Goal: Transaction & Acquisition: Subscribe to service/newsletter

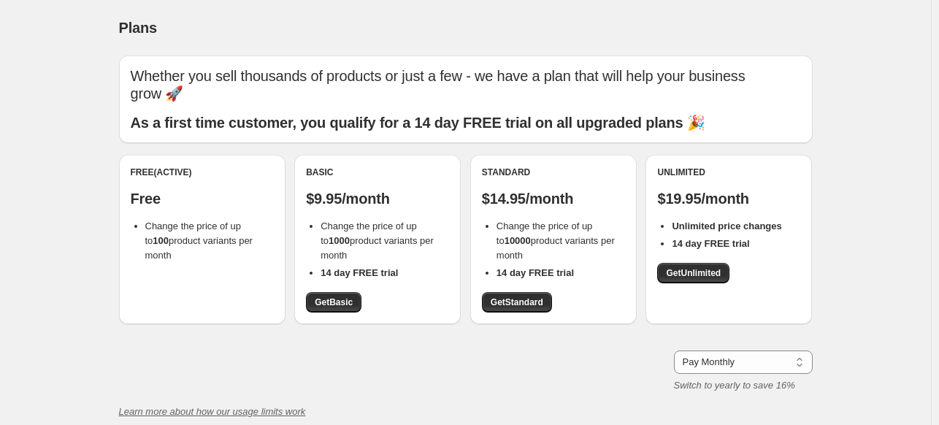
scroll to position [1, 0]
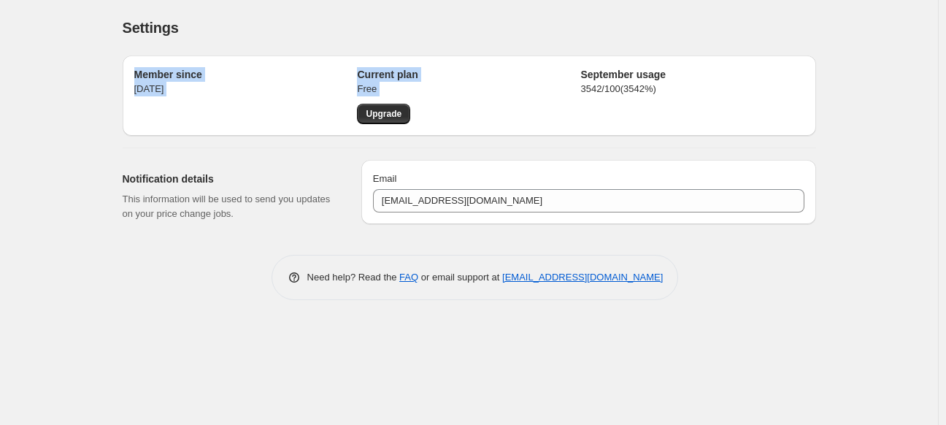
drag, startPoint x: 120, startPoint y: 64, endPoint x: 444, endPoint y: 136, distance: 332.2
click at [444, 136] on div "Member since [DATE] Current plan Free Upgrade September usage 3542 / 100 ( 3542…" at bounding box center [463, 138] width 705 height 189
click at [359, 137] on div "Member since [DATE] Current plan Free Upgrade September usage 3542 / 100 ( 3542…" at bounding box center [463, 138] width 705 height 189
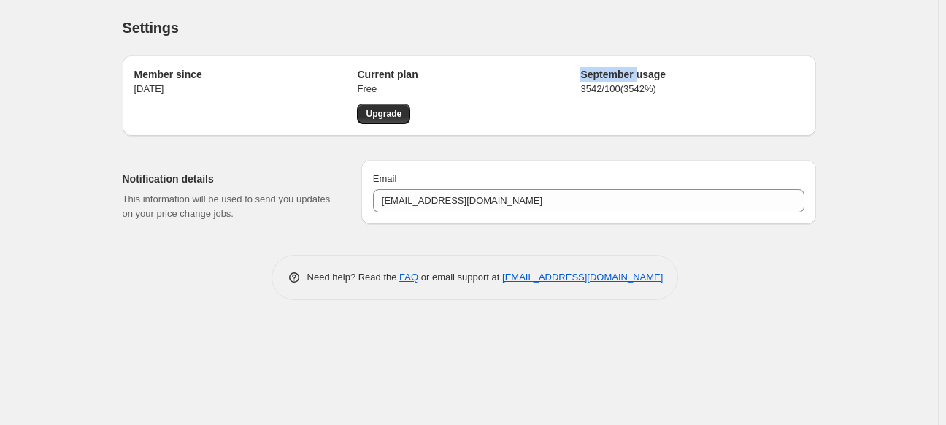
click at [359, 137] on div "Member since [DATE] Current plan Free Upgrade September usage 3542 / 100 ( 3542…" at bounding box center [463, 138] width 705 height 189
